Goal: Find specific page/section: Find specific page/section

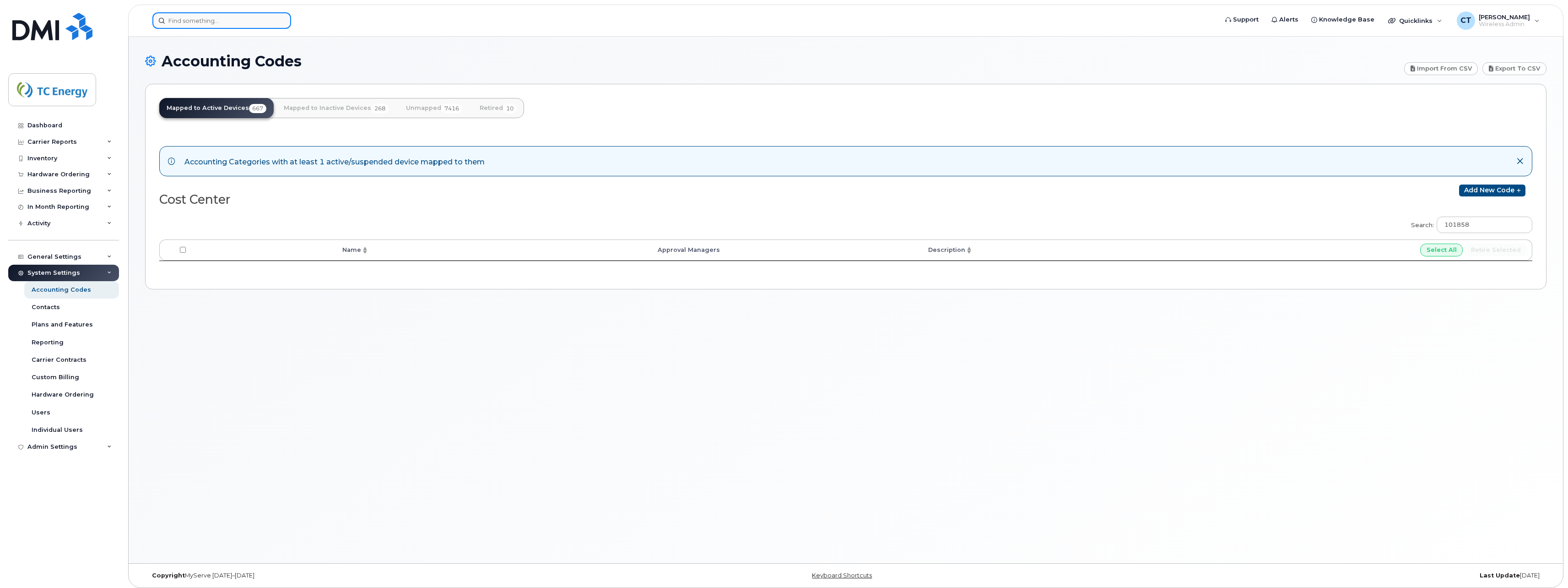
click at [242, 14] on input at bounding box center [221, 20] width 139 height 16
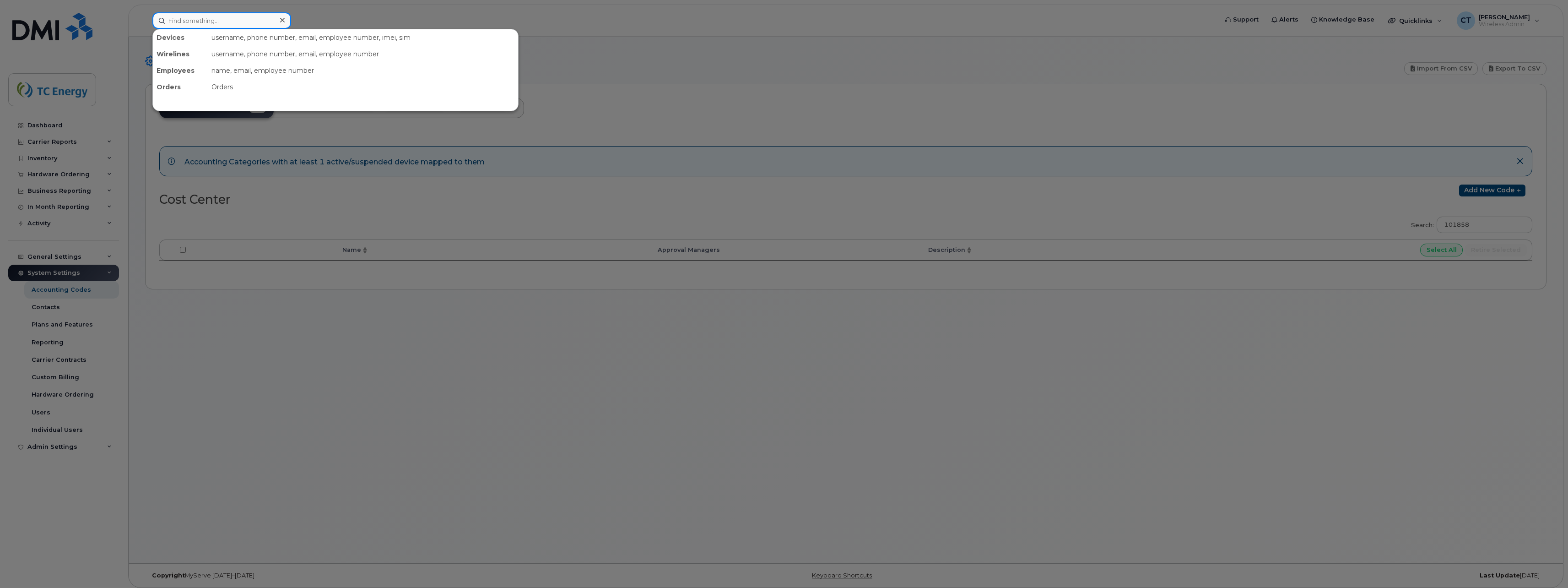
paste input "301957"
type input "301957"
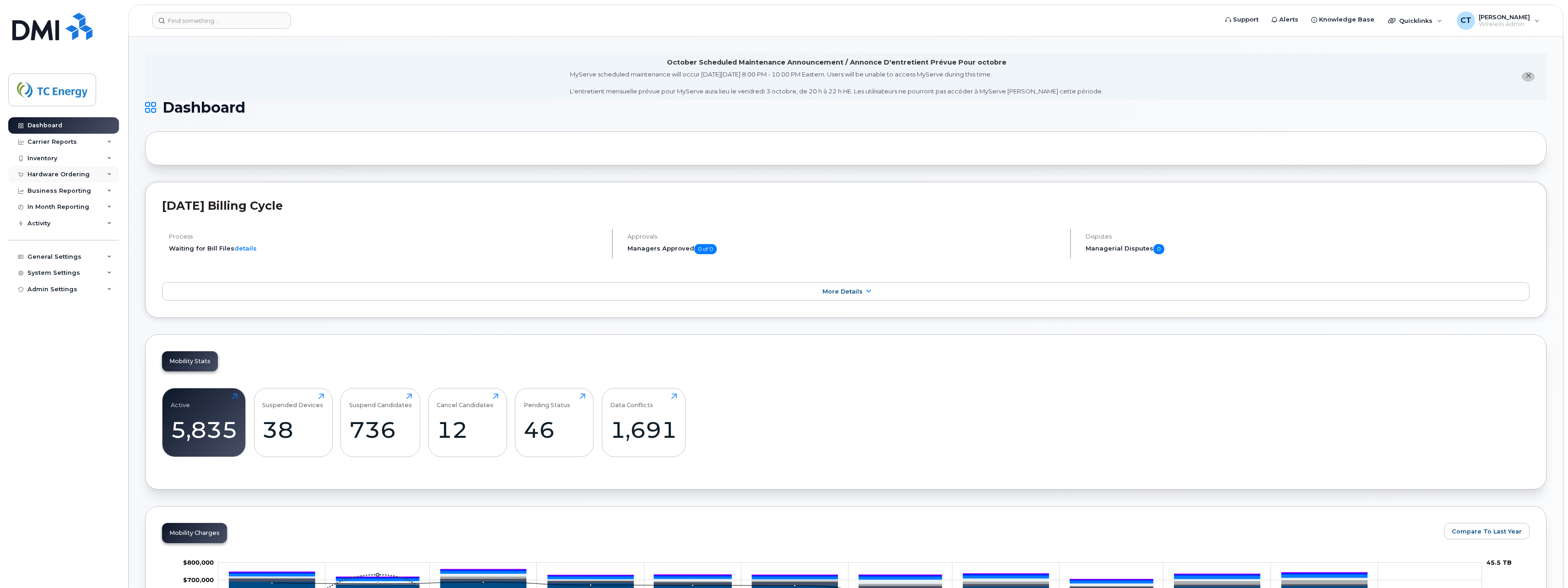
click at [64, 173] on div "Hardware Ordering" at bounding box center [59, 174] width 62 height 7
click at [53, 207] on link "Orders" at bounding box center [72, 209] width 95 height 18
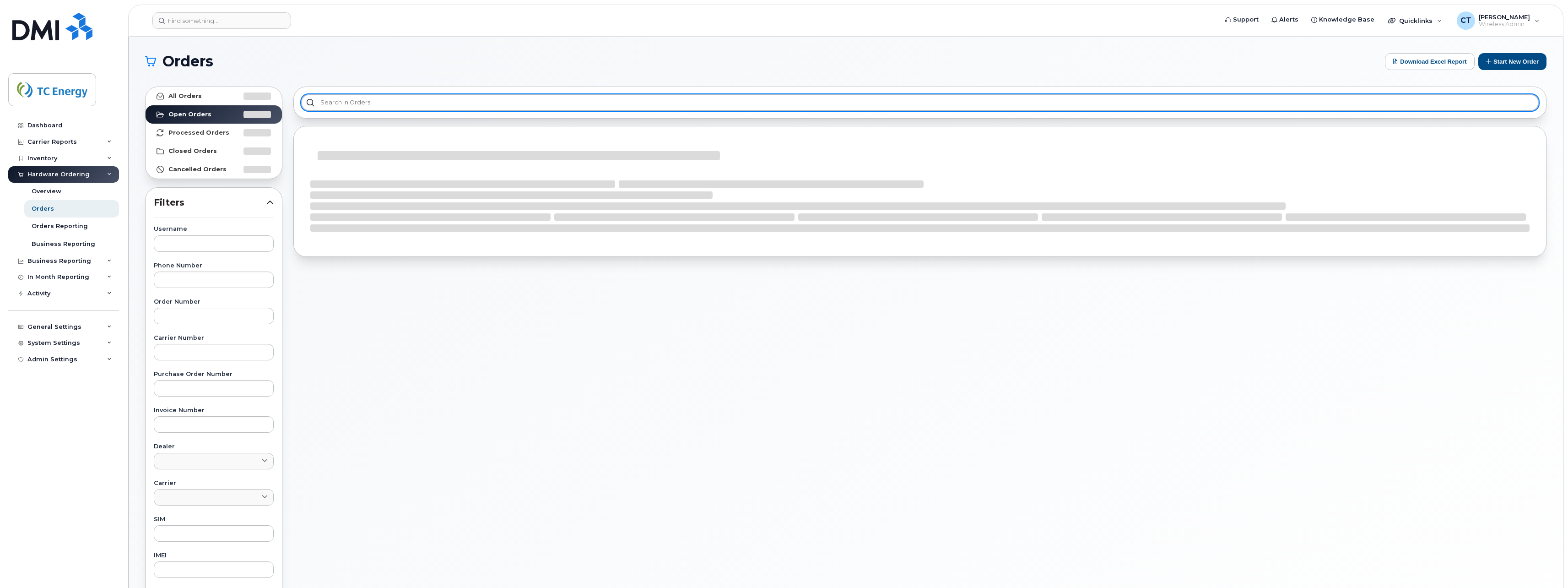
click at [417, 98] on input "text" at bounding box center [920, 102] width 1238 height 16
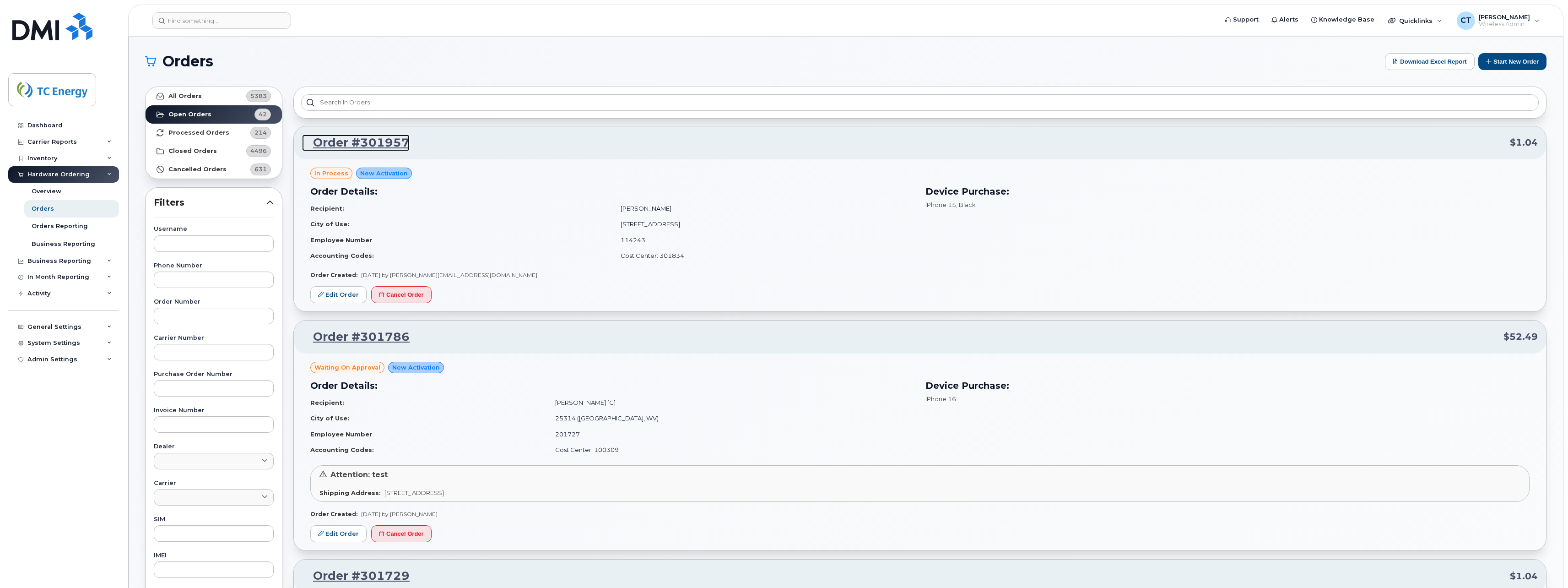
click at [405, 145] on link "Order #301957" at bounding box center [355, 142] width 107 height 16
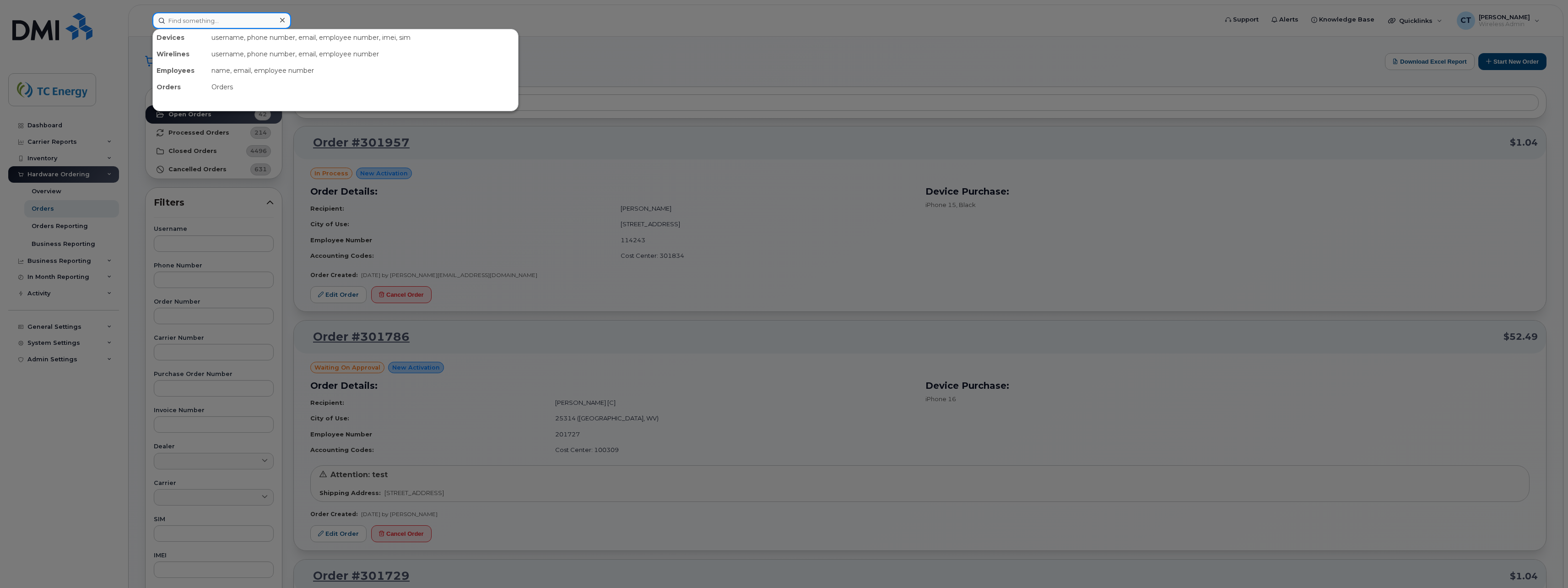
click at [207, 18] on input at bounding box center [221, 20] width 139 height 16
paste input "Anita Dusevic Oliva"
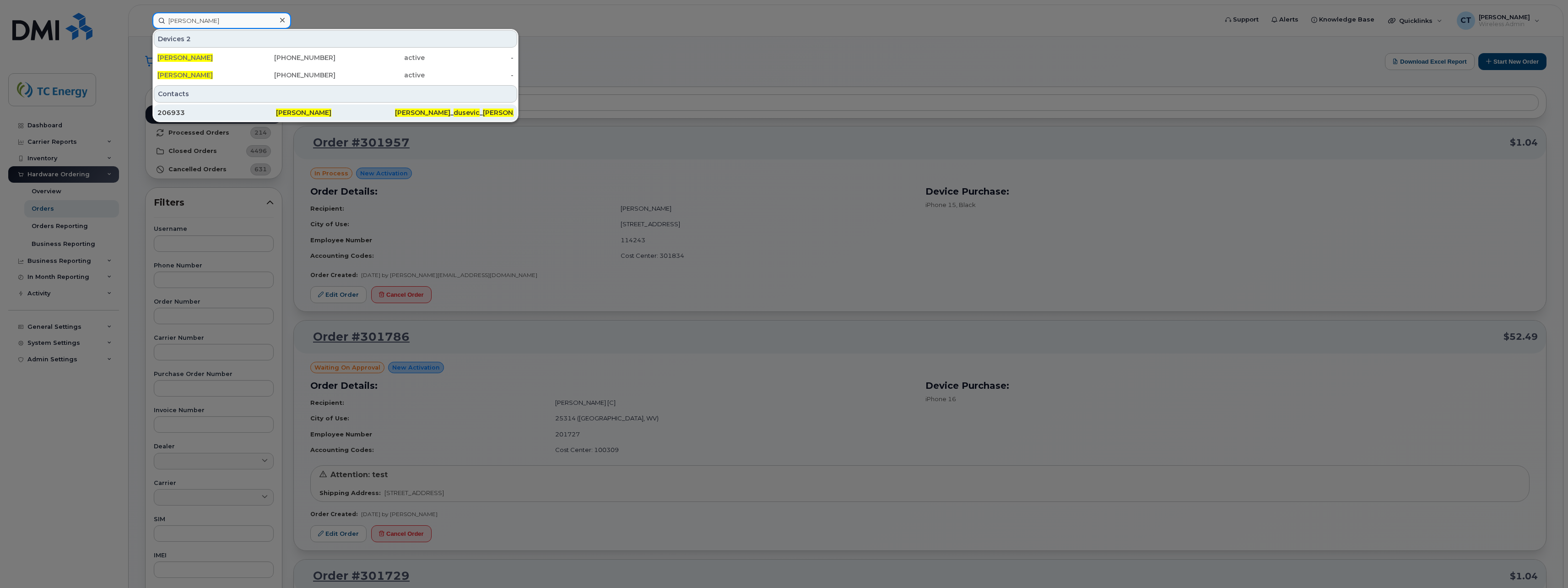
type input "Anita Dusevic Oliva"
click at [252, 113] on div "206933" at bounding box center [217, 113] width 118 height 9
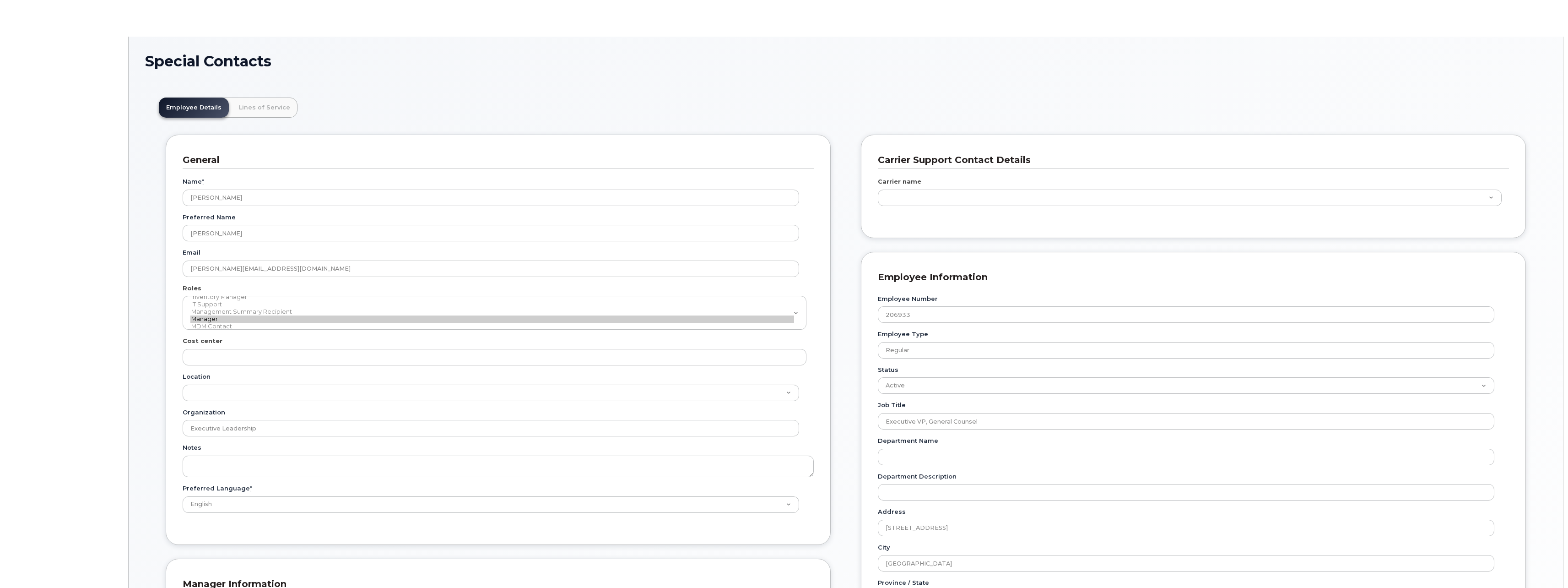
type input "4120057"
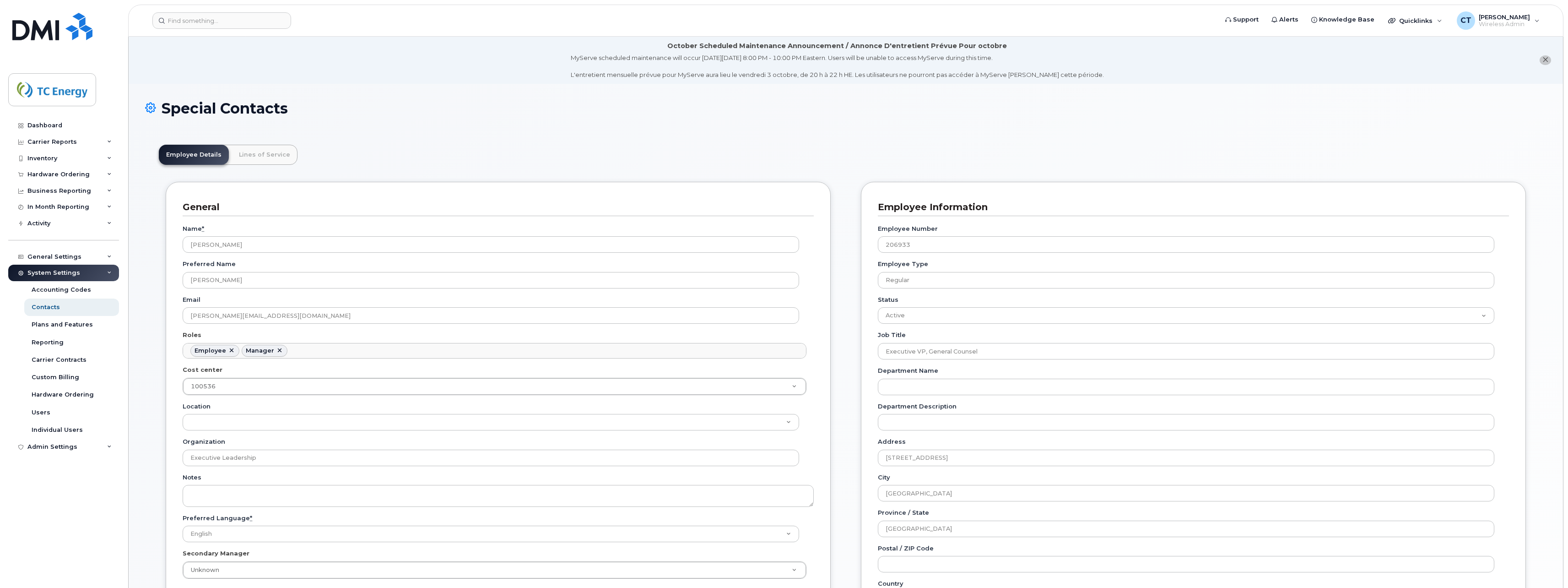
click at [1541, 60] on button "close notification" at bounding box center [1545, 60] width 12 height 10
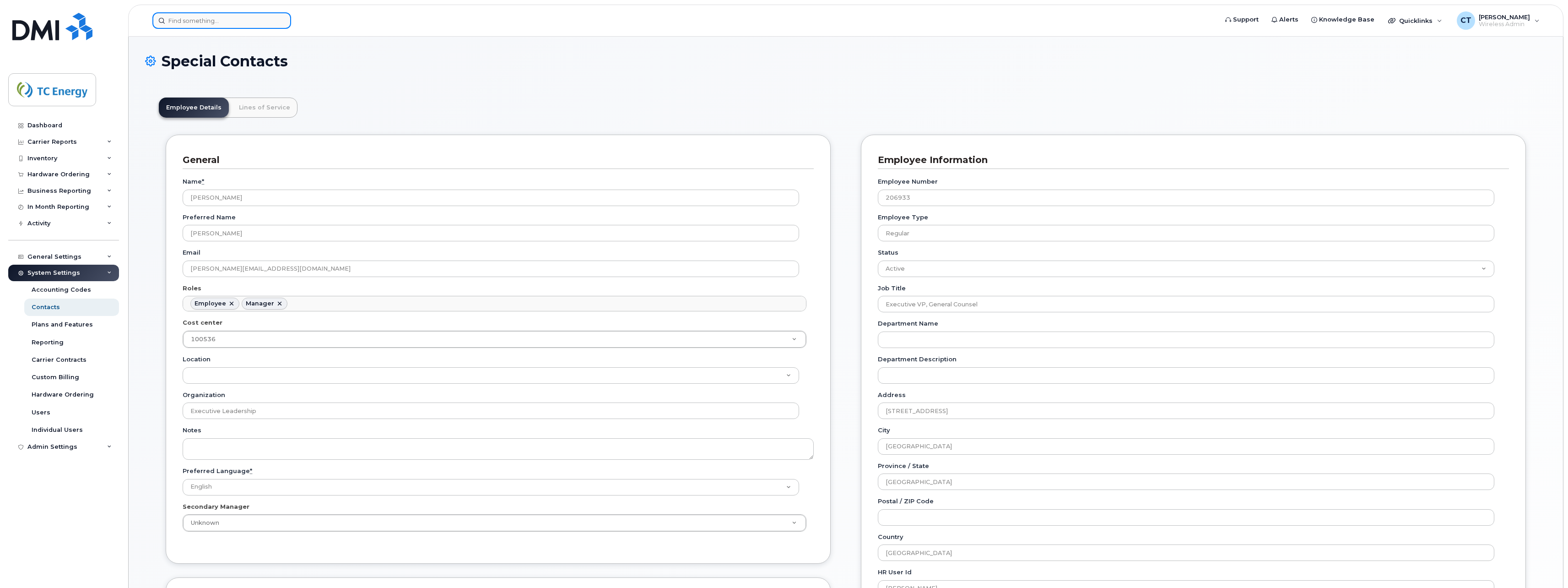
click at [200, 22] on input at bounding box center [221, 20] width 139 height 16
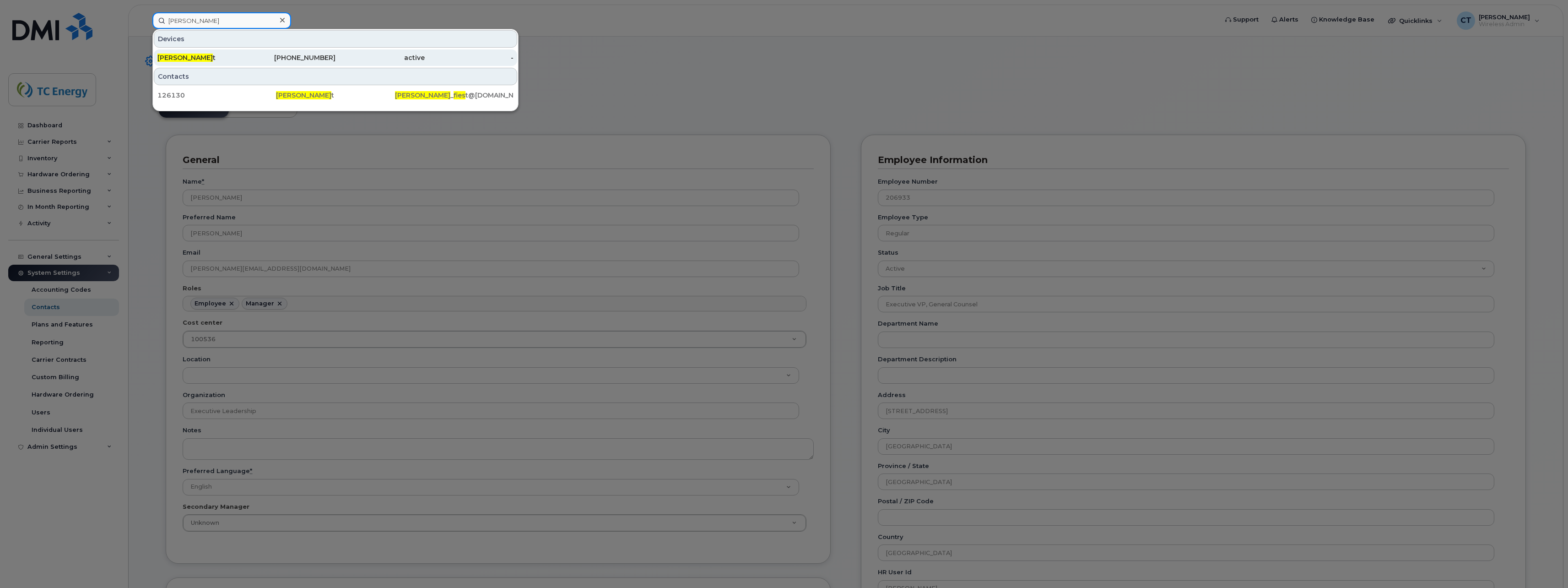
type input "reid fies"
click at [343, 55] on div "active" at bounding box center [380, 58] width 89 height 9
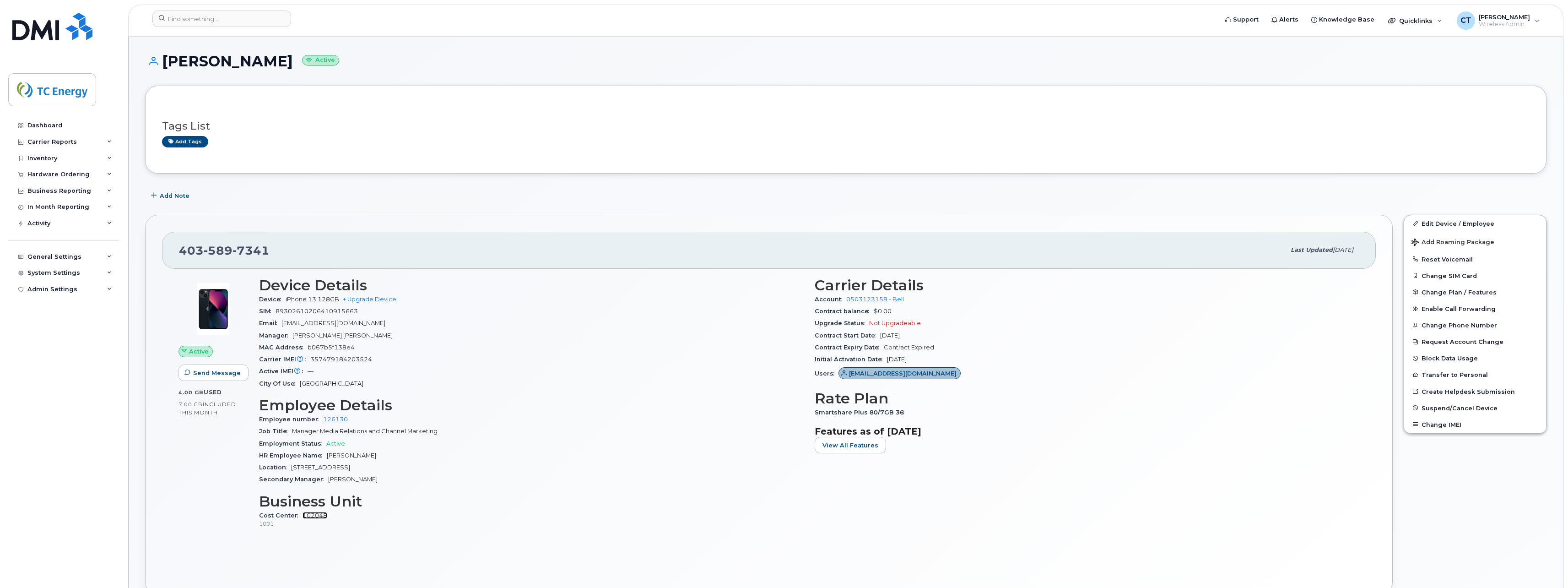
click at [320, 514] on link "102048" at bounding box center [315, 515] width 25 height 7
